Goal: Check status: Check status

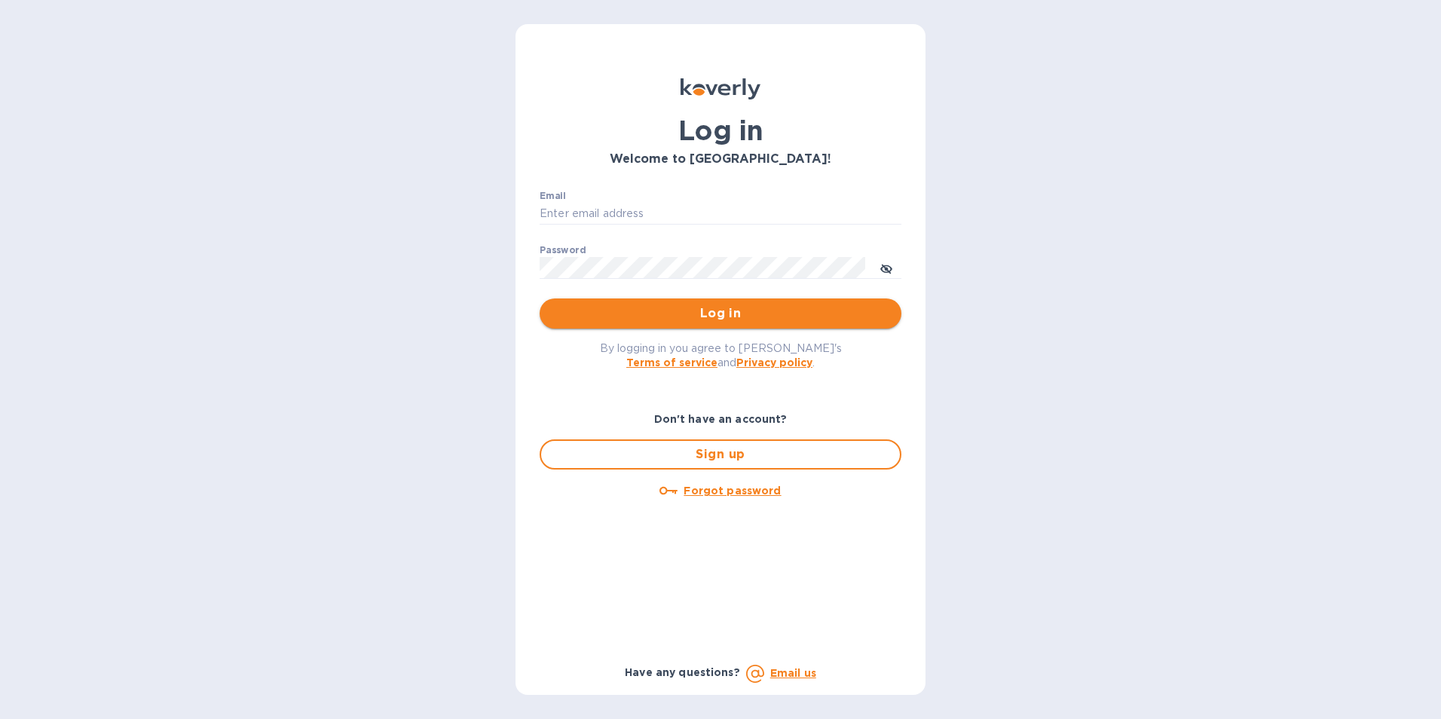
type input "[EMAIL_ADDRESS][PERSON_NAME][DOMAIN_NAME]"
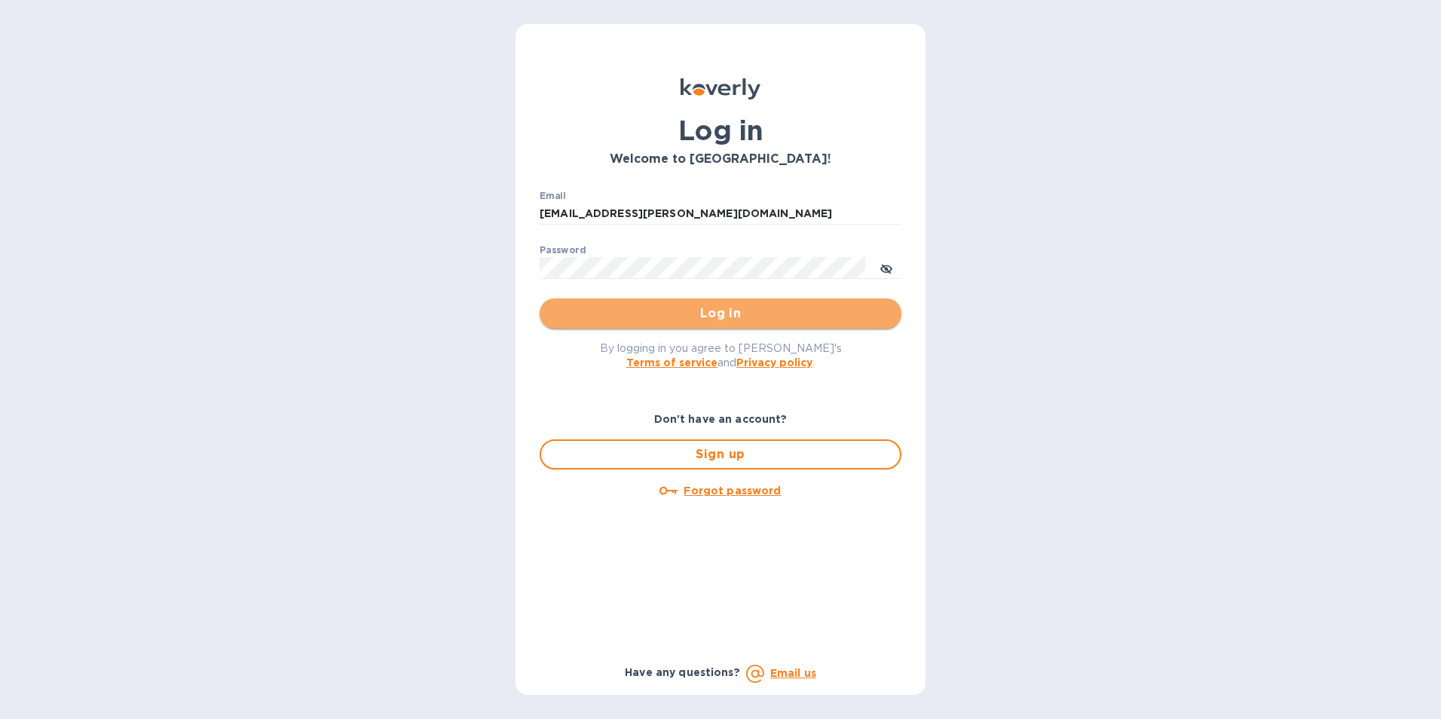
click at [757, 320] on span "Log in" at bounding box center [721, 314] width 338 height 18
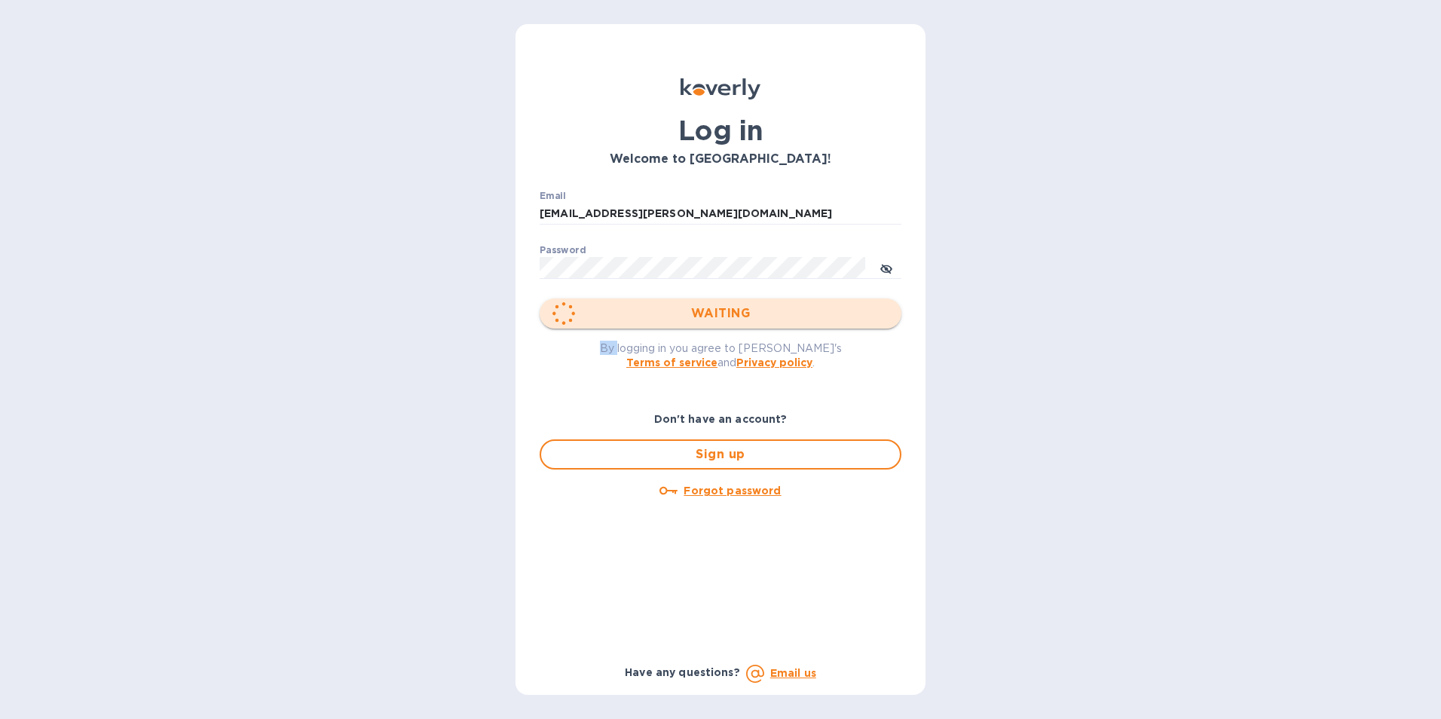
click at [757, 320] on div "WAITING" at bounding box center [721, 314] width 362 height 30
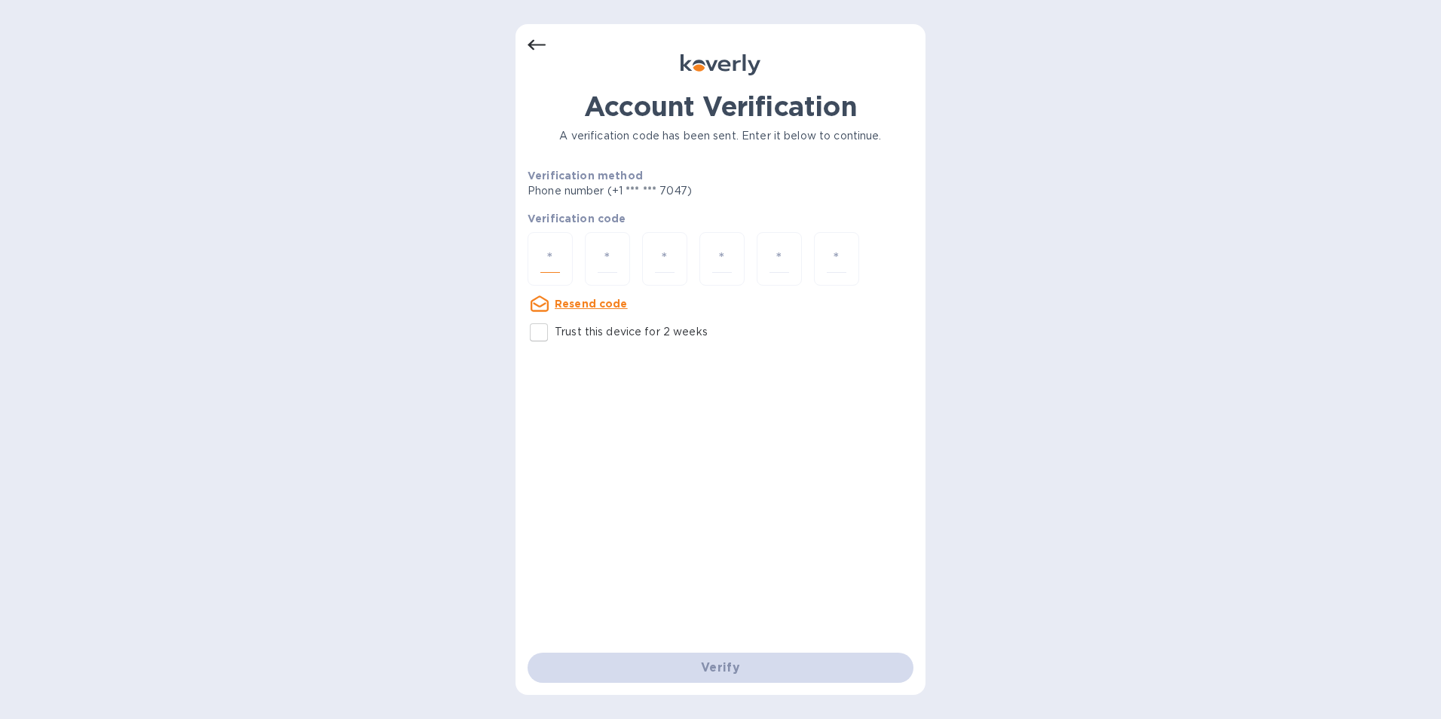
click at [552, 256] on input "number" at bounding box center [550, 259] width 20 height 28
type input "2"
type input "6"
type input "7"
type input "6"
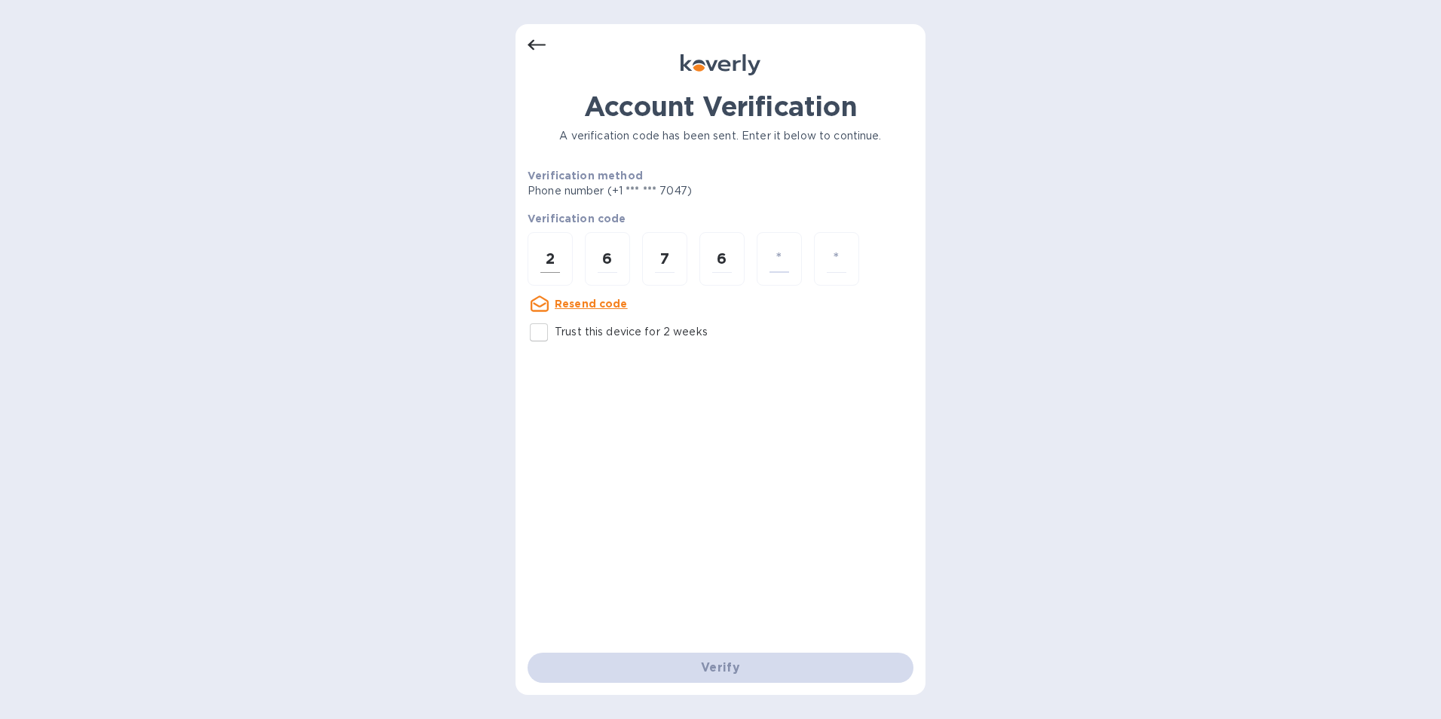
type input "8"
type input "1"
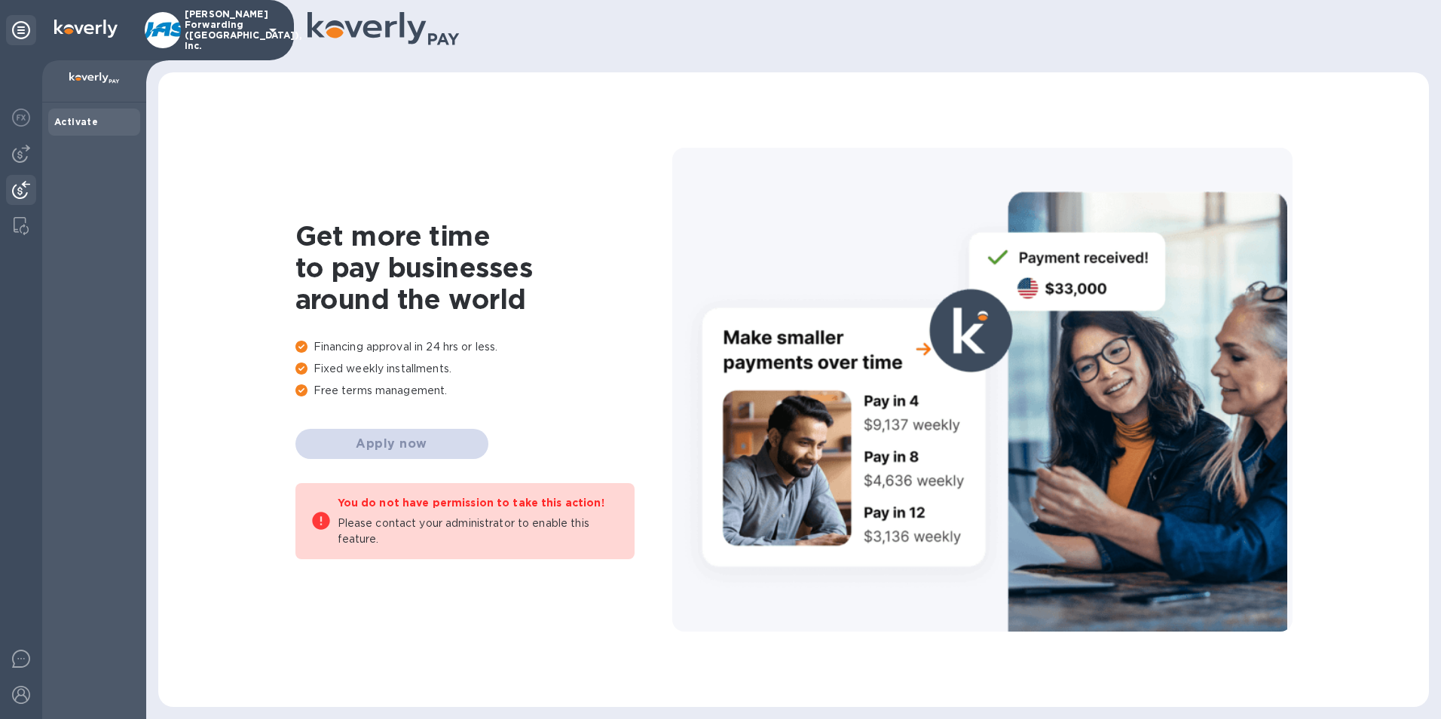
click at [17, 188] on img at bounding box center [21, 190] width 18 height 18
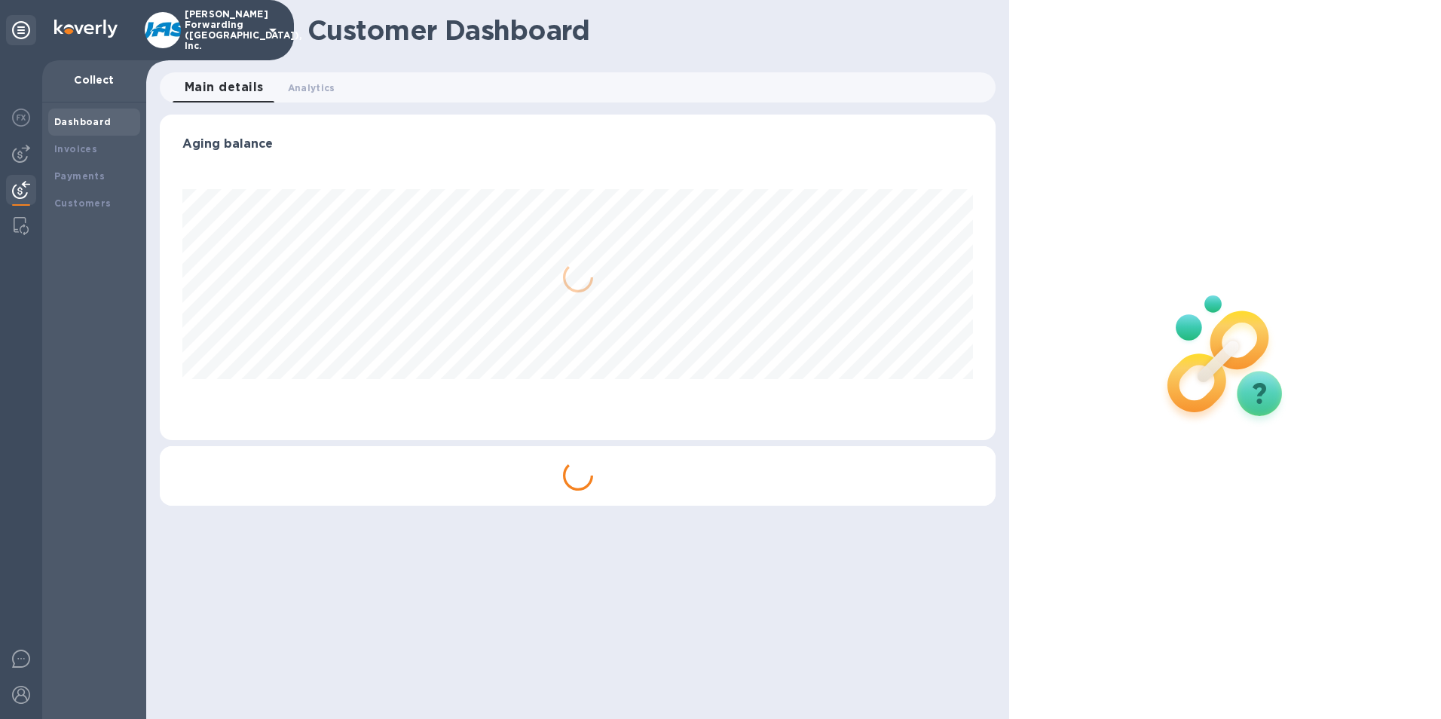
scroll to position [326, 837]
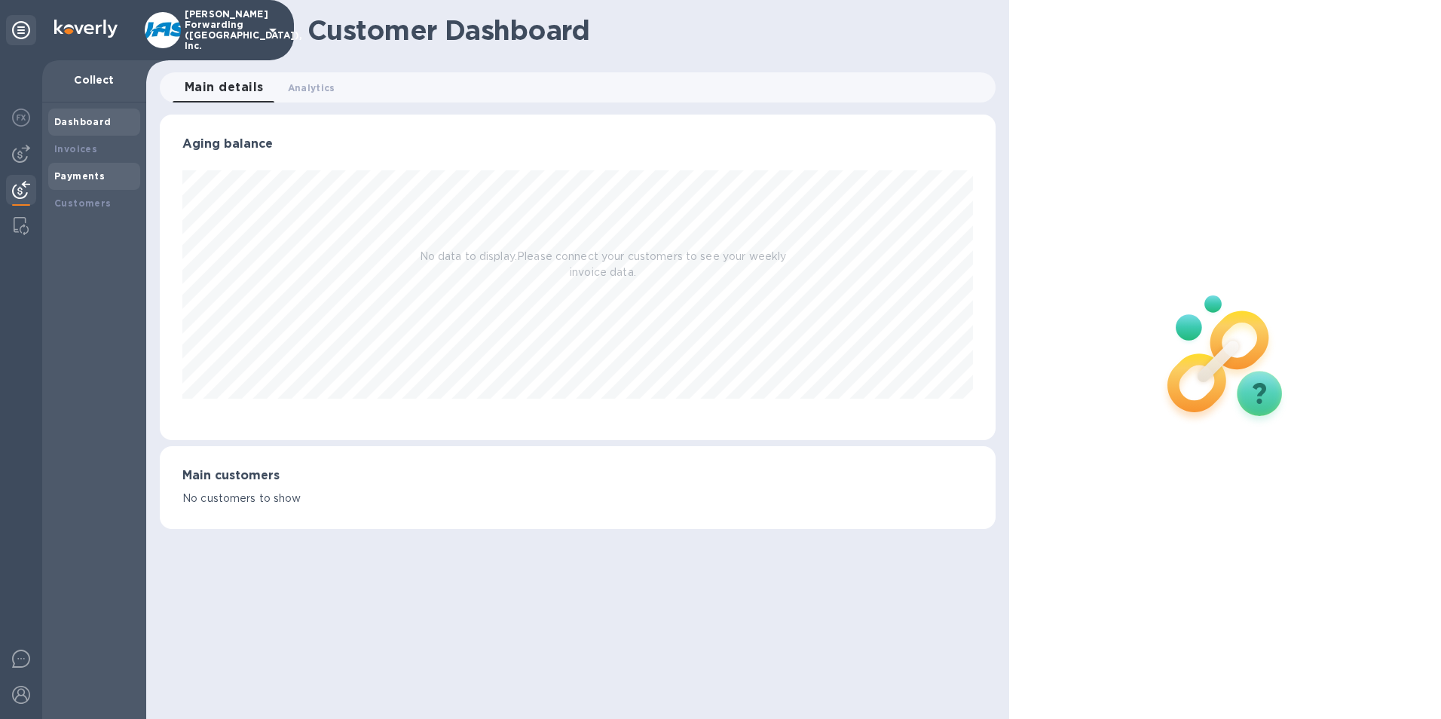
click at [73, 173] on b "Payments" at bounding box center [79, 175] width 51 height 11
